Goal: Transaction & Acquisition: Purchase product/service

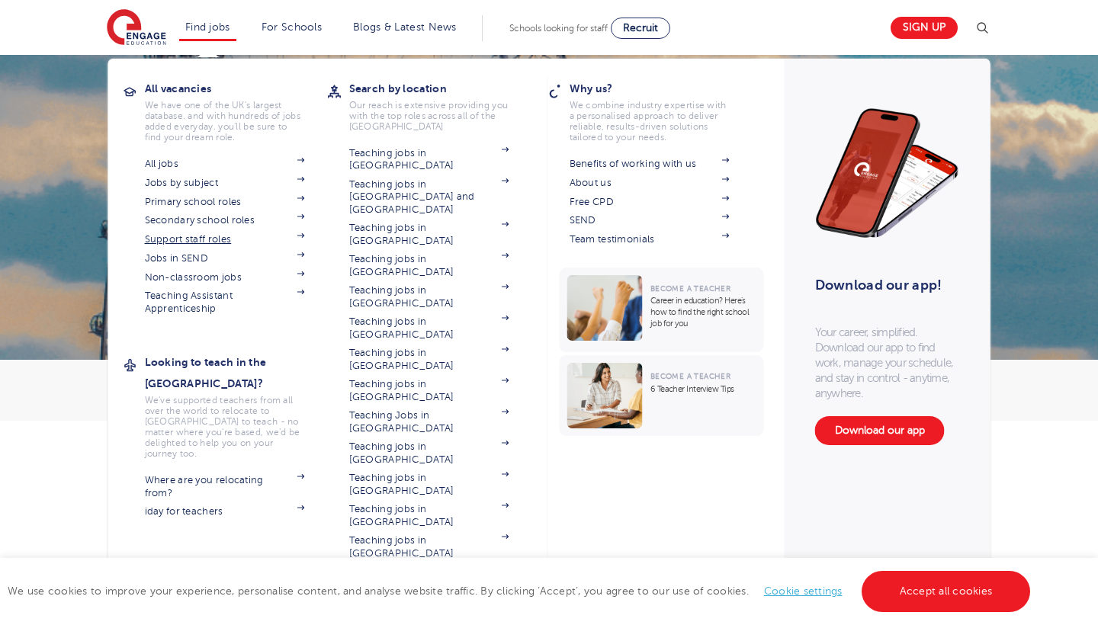
click at [297, 234] on img at bounding box center [301, 235] width 8 height 5
click at [213, 30] on link "Find jobs" at bounding box center [207, 26] width 45 height 11
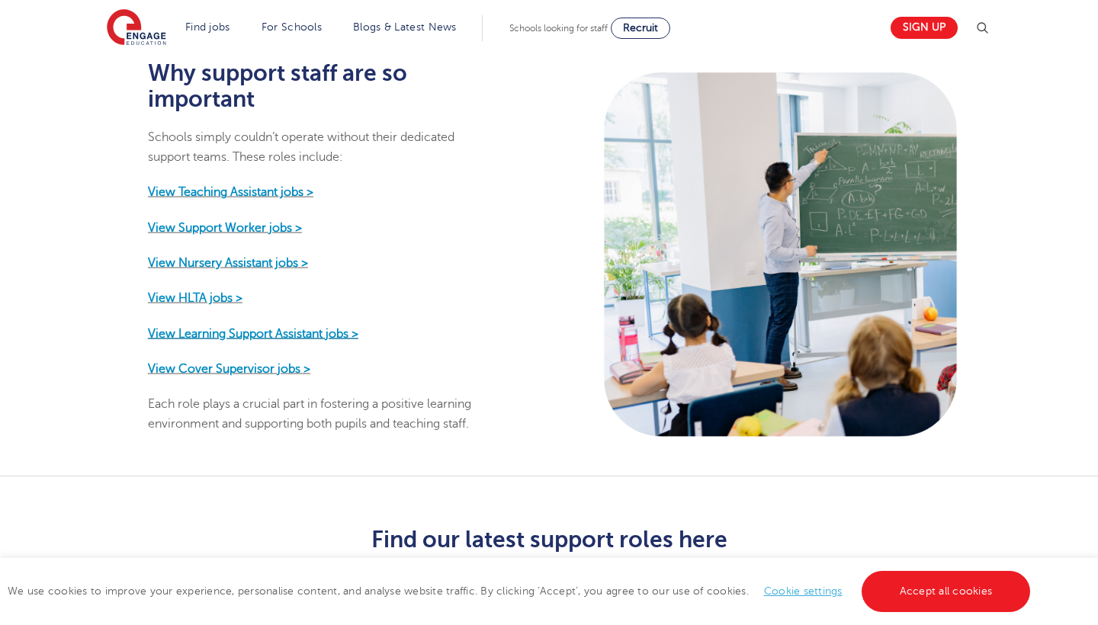
scroll to position [726, 0]
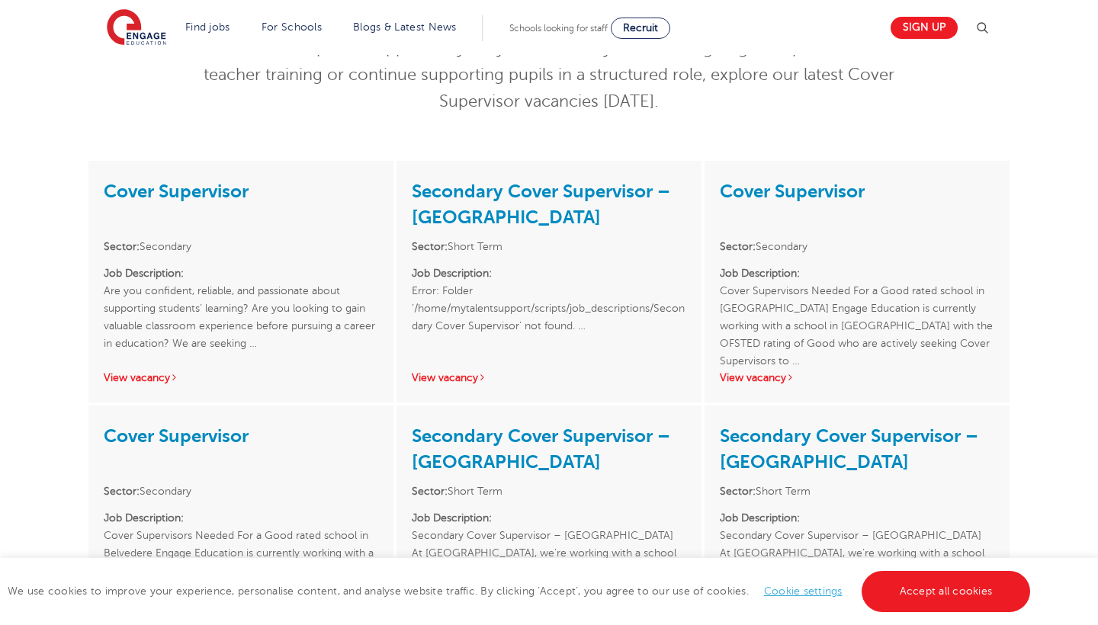
scroll to position [204, 0]
click at [180, 186] on link "Cover Supervisor" at bounding box center [176, 189] width 145 height 21
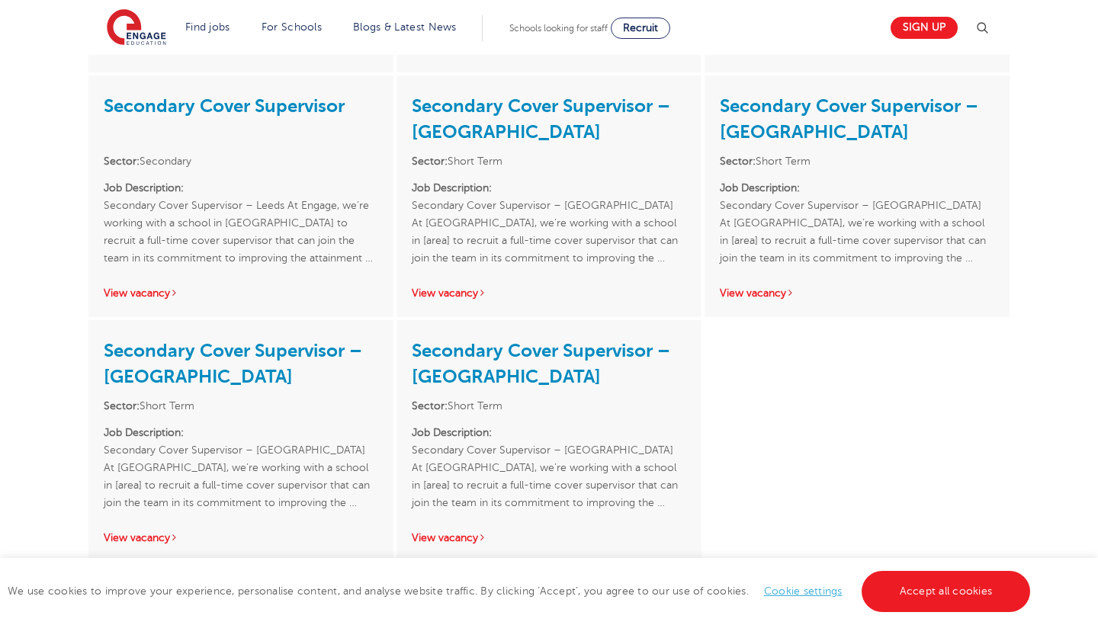
scroll to position [1271, 0]
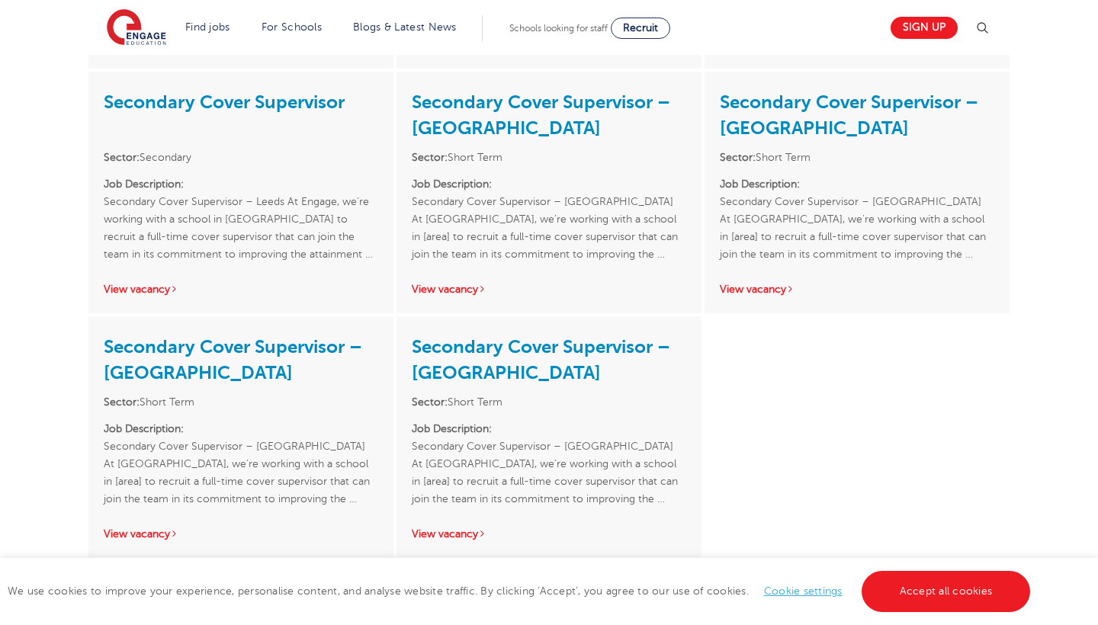
click at [286, 348] on link "Secondary Cover Supervisor – Lewisham" at bounding box center [233, 359] width 258 height 47
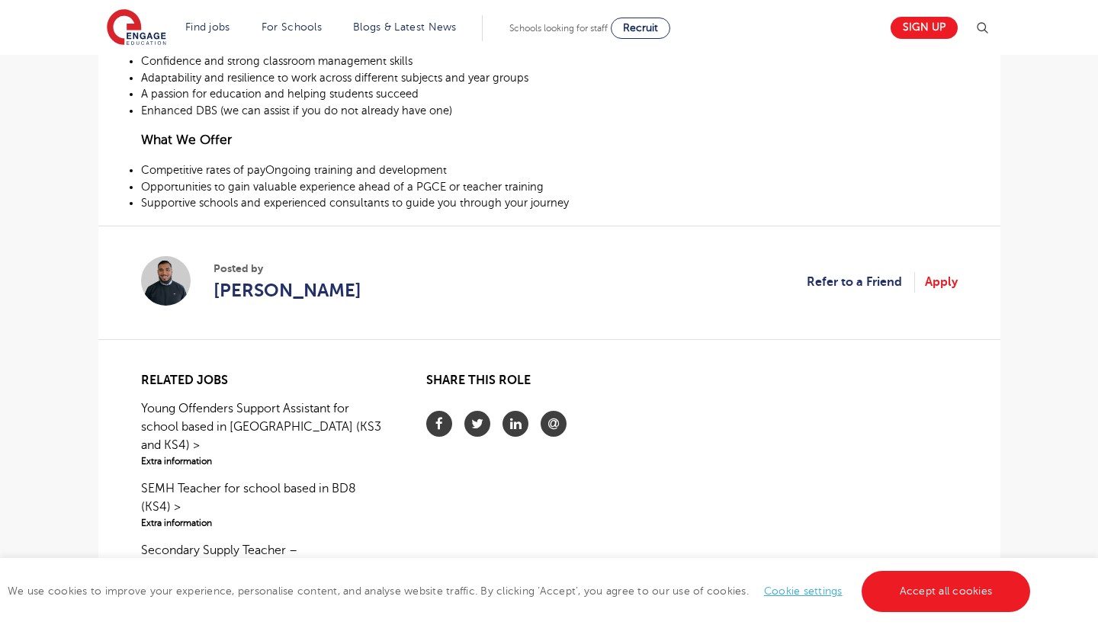
scroll to position [742, 0]
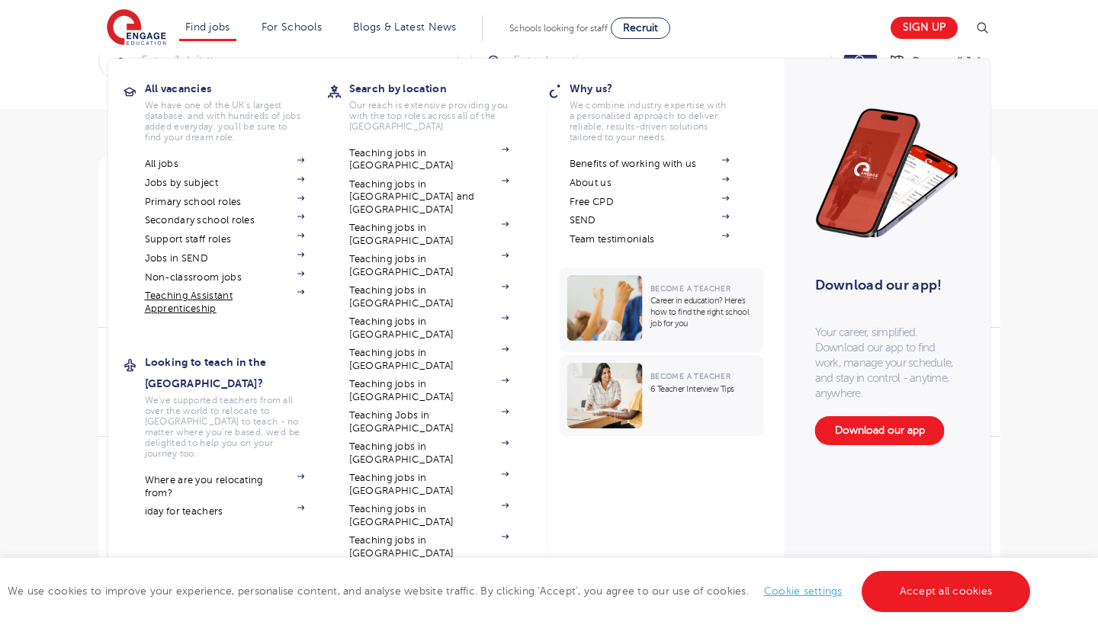
scroll to position [28, 0]
click at [297, 235] on img at bounding box center [301, 235] width 8 height 5
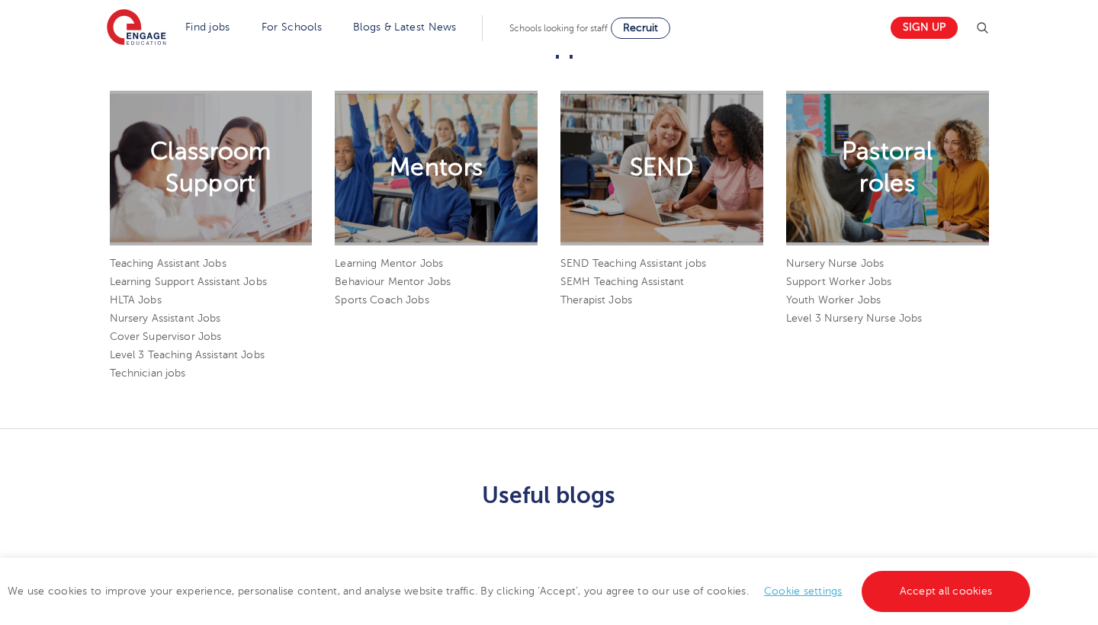
scroll to position [1231, 0]
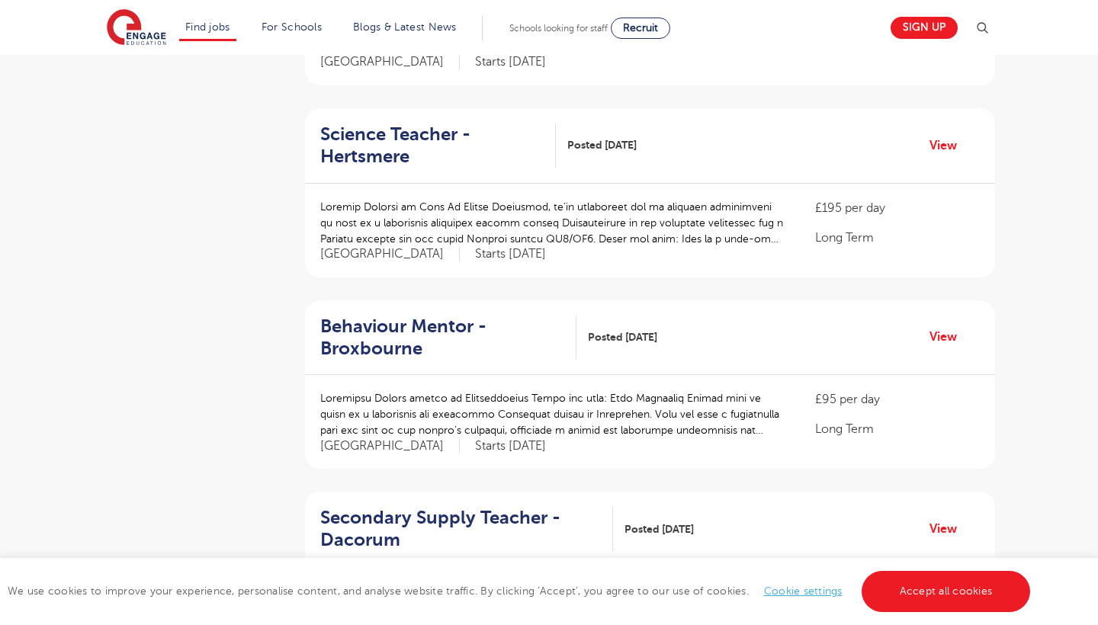
scroll to position [489, 0]
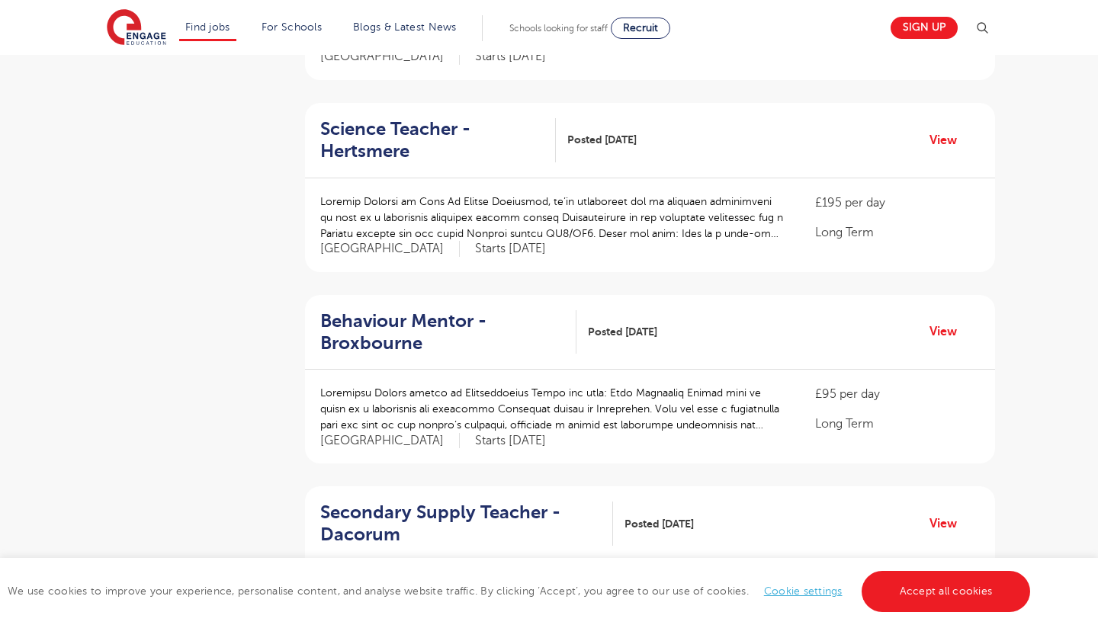
click at [394, 136] on h2 "Science Teacher - Hertsmere" at bounding box center [431, 140] width 223 height 44
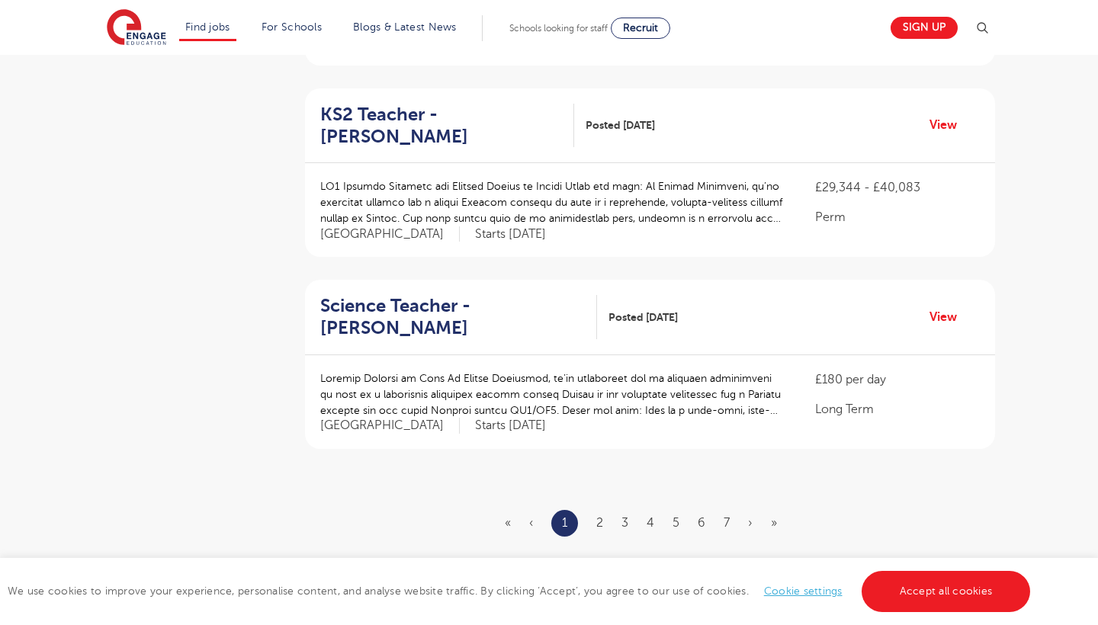
scroll to position [1656, 0]
click at [353, 294] on h2 "Science Teacher - Hounslow" at bounding box center [452, 316] width 264 height 44
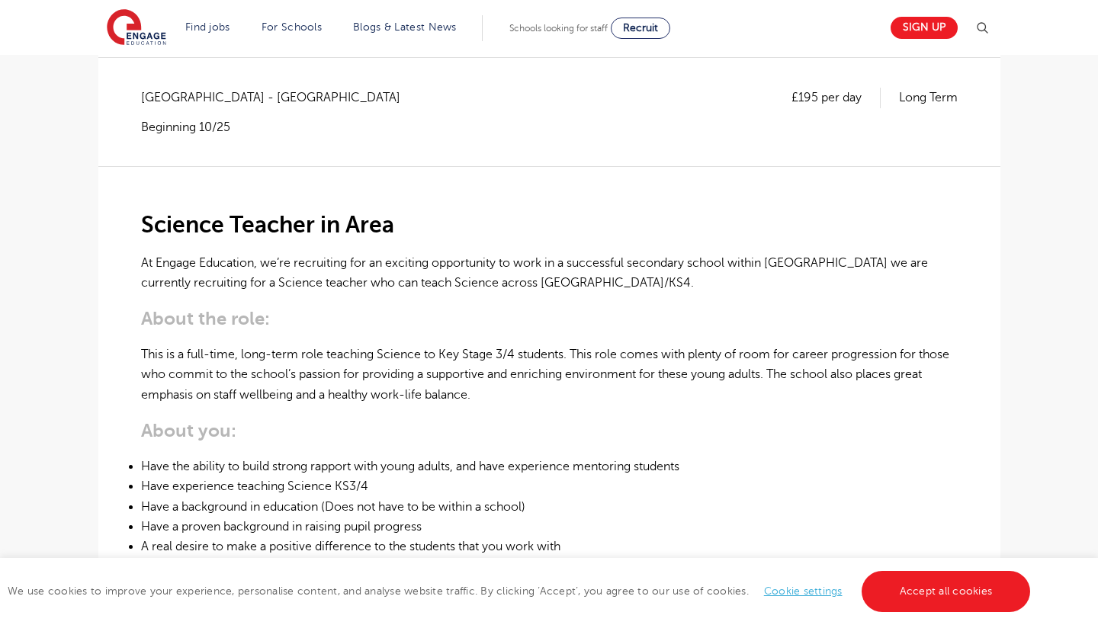
scroll to position [335, 0]
